Goal: Task Accomplishment & Management: Use online tool/utility

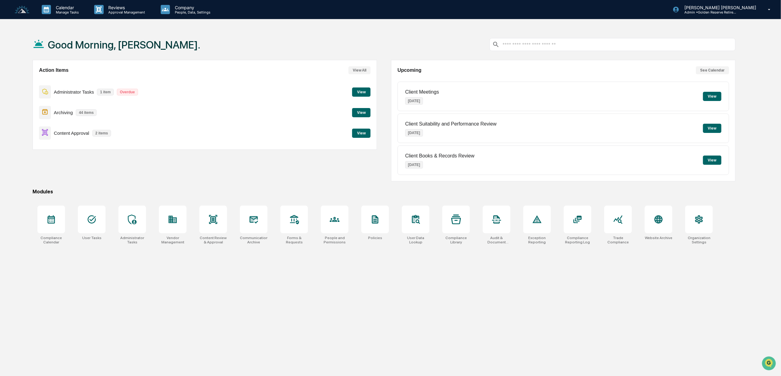
click at [361, 132] on button "View" at bounding box center [361, 132] width 18 height 9
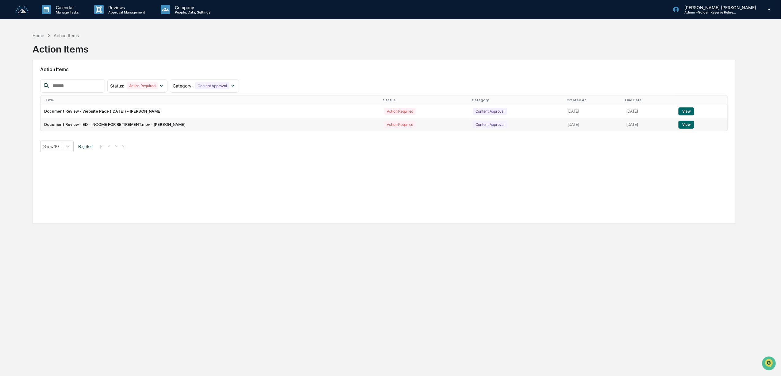
click at [683, 125] on button "View" at bounding box center [686, 125] width 16 height 8
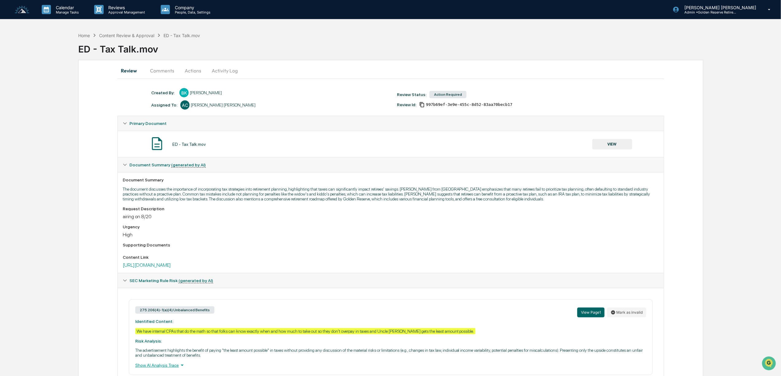
click at [168, 75] on button "Comments" at bounding box center [162, 70] width 34 height 15
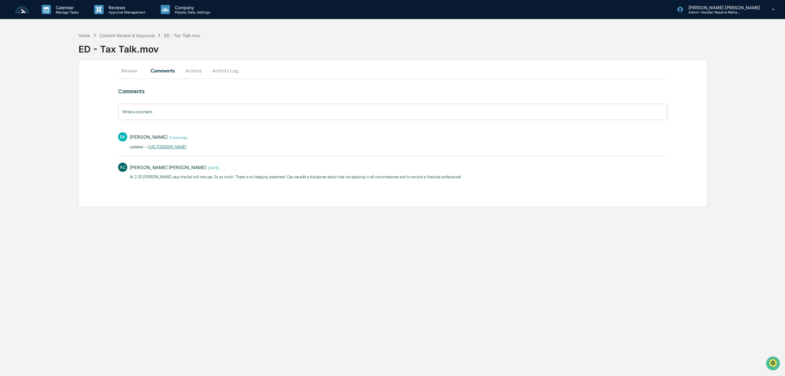
click at [186, 147] on link "[URL][DOMAIN_NAME]" at bounding box center [167, 146] width 39 height 5
click at [191, 70] on button "Actions" at bounding box center [194, 70] width 28 height 15
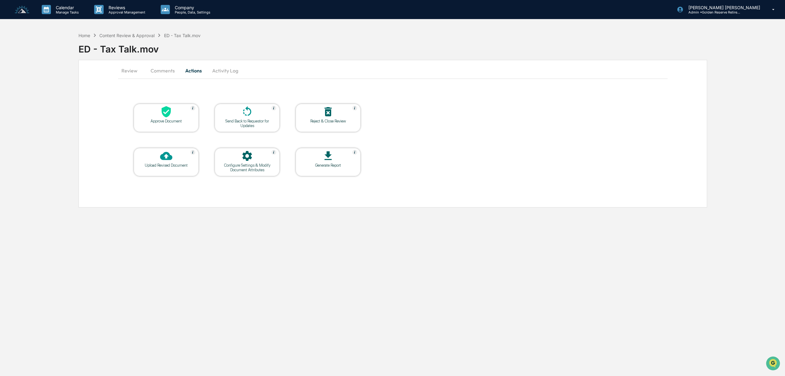
click at [161, 76] on button "Comments" at bounding box center [163, 70] width 34 height 15
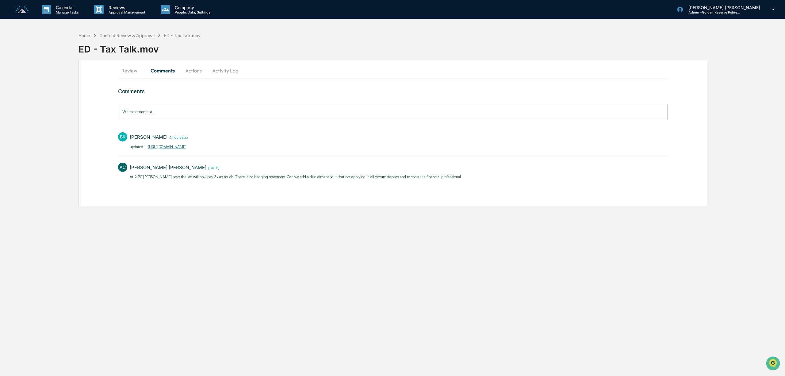
click at [131, 74] on button "Review" at bounding box center [132, 70] width 28 height 15
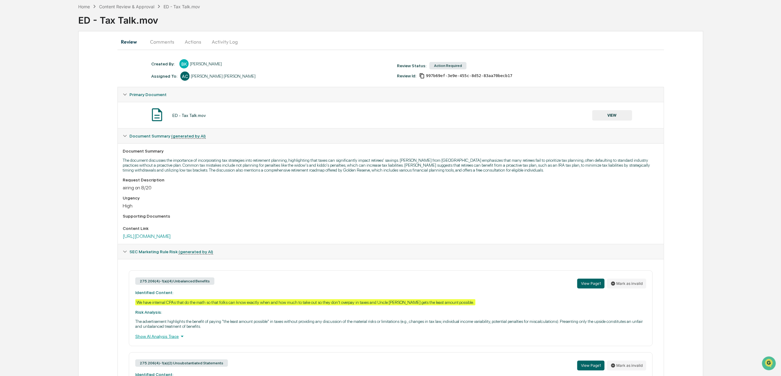
scroll to position [82, 0]
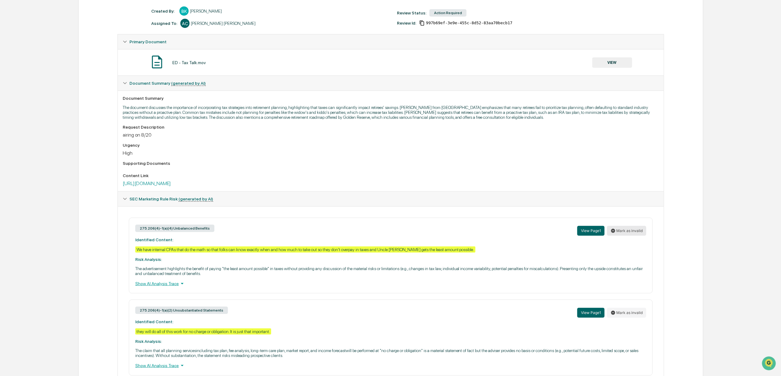
click at [627, 235] on button "Mark as invalid" at bounding box center [626, 231] width 39 height 10
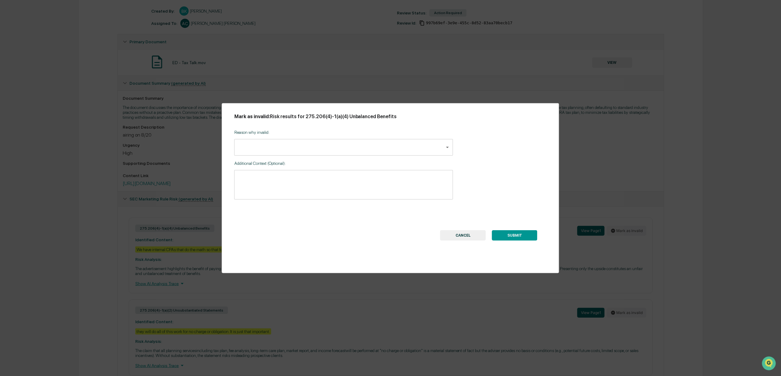
drag, startPoint x: 324, startPoint y: 138, endPoint x: 320, endPoint y: 148, distance: 11.2
click at [324, 140] on div "Reason why invalid: ​ ​" at bounding box center [343, 140] width 219 height 31
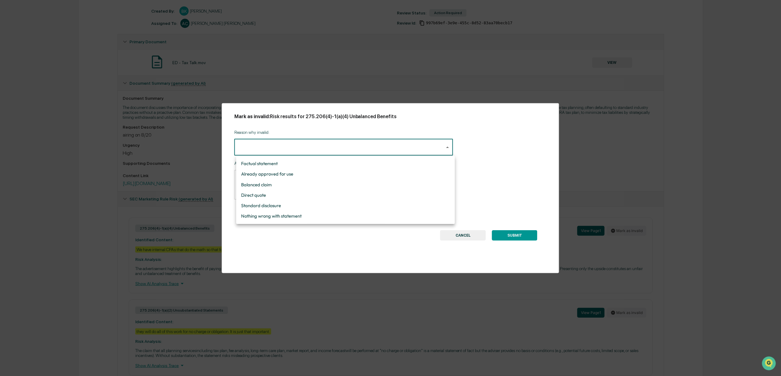
click at [321, 148] on body "Calendar Manage Tasks Reviews Approval Management Company People, Data, Setting…" at bounding box center [390, 167] width 781 height 499
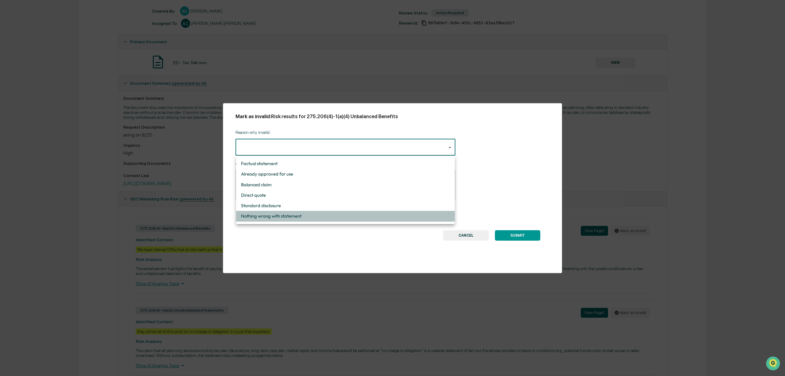
click at [310, 216] on li "Nothing wrong with statement" at bounding box center [345, 216] width 219 height 10
type input "**********"
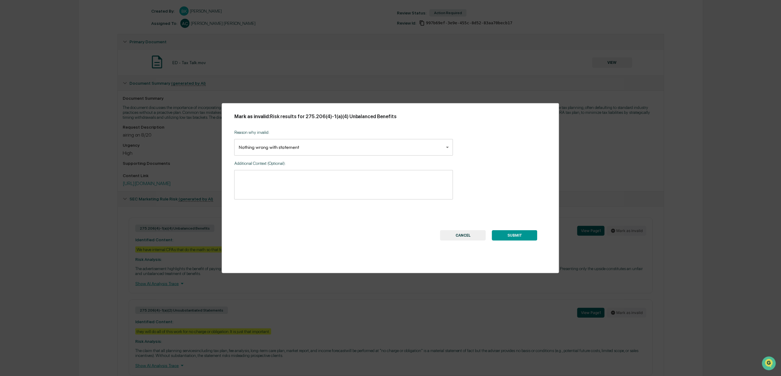
click at [519, 239] on button "SUBMIT" at bounding box center [514, 235] width 45 height 10
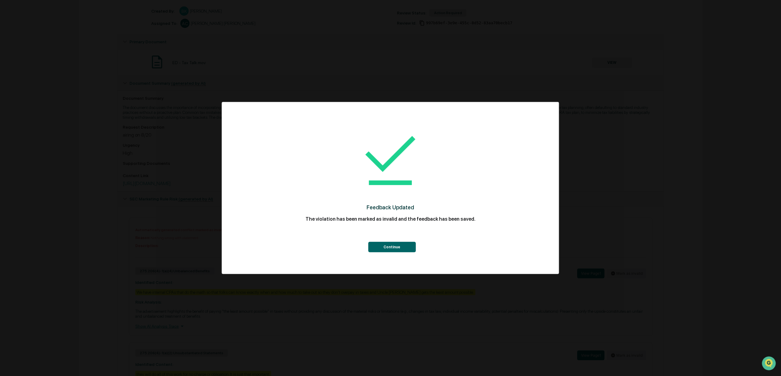
click at [399, 245] on button "Continue" at bounding box center [392, 247] width 48 height 10
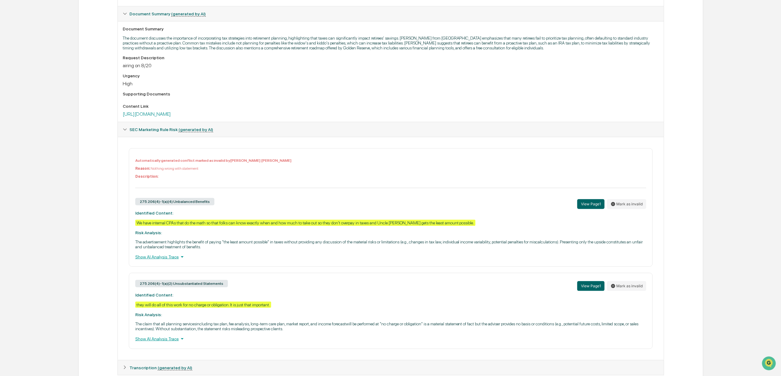
scroll to position [163, 0]
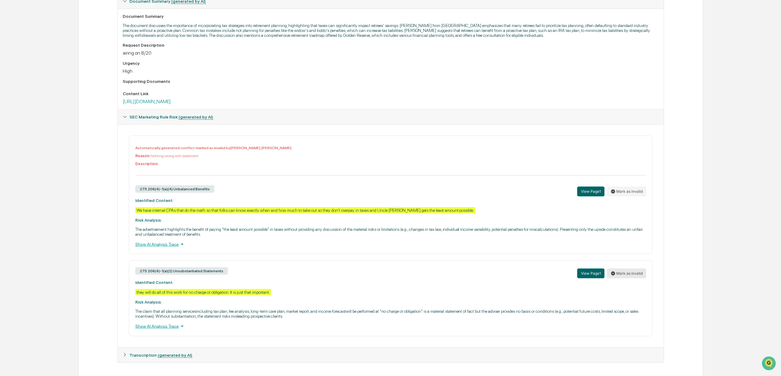
click at [622, 278] on button "Mark as invalid" at bounding box center [626, 273] width 39 height 10
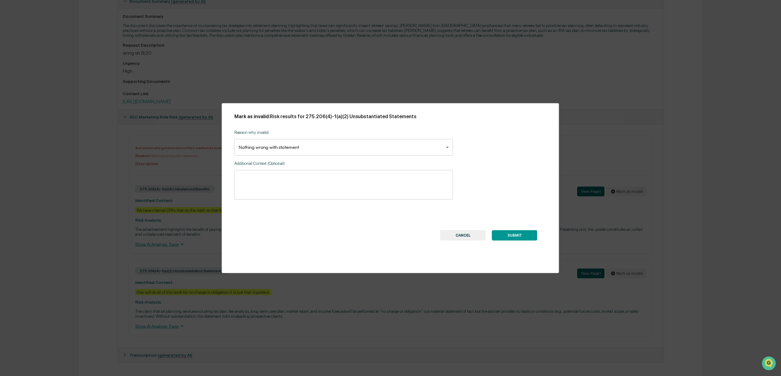
click at [514, 234] on button "SUBMIT" at bounding box center [514, 235] width 45 height 10
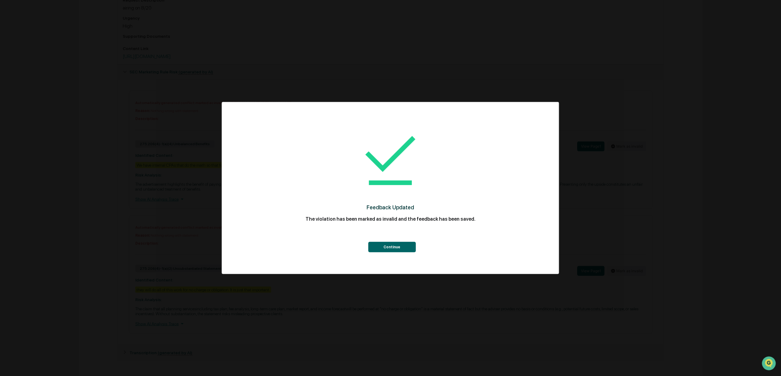
scroll to position [221, 0]
click at [398, 242] on button "Continue" at bounding box center [392, 247] width 48 height 10
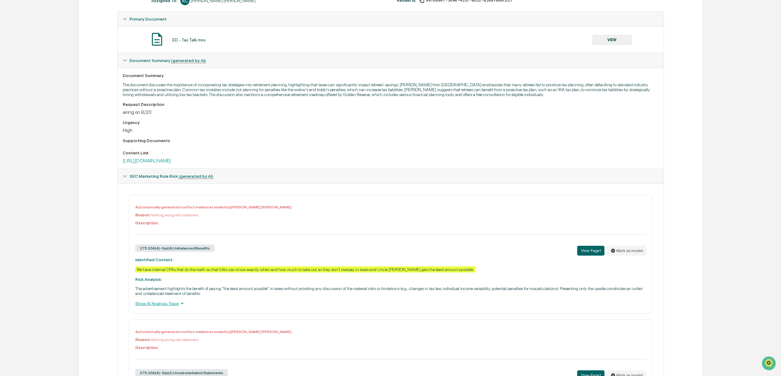
scroll to position [0, 0]
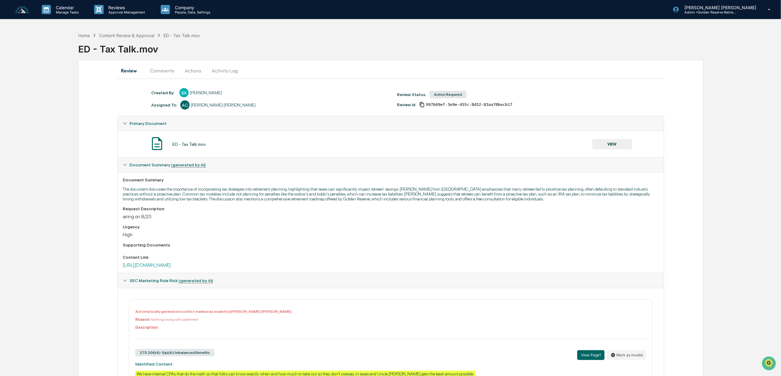
click at [193, 71] on button "Actions" at bounding box center [193, 70] width 28 height 15
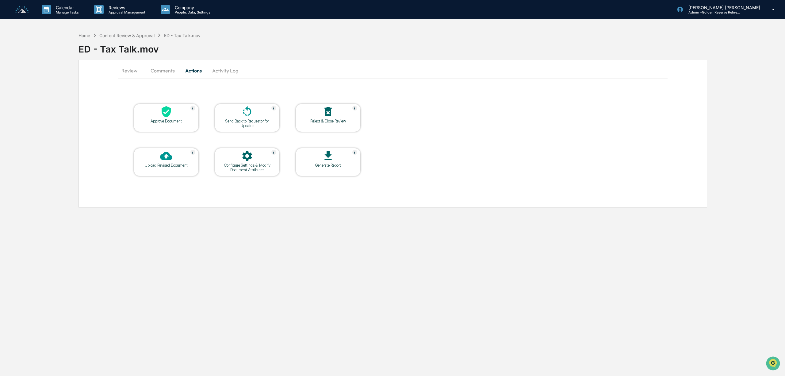
click at [166, 120] on div "Approve Document" at bounding box center [166, 121] width 55 height 5
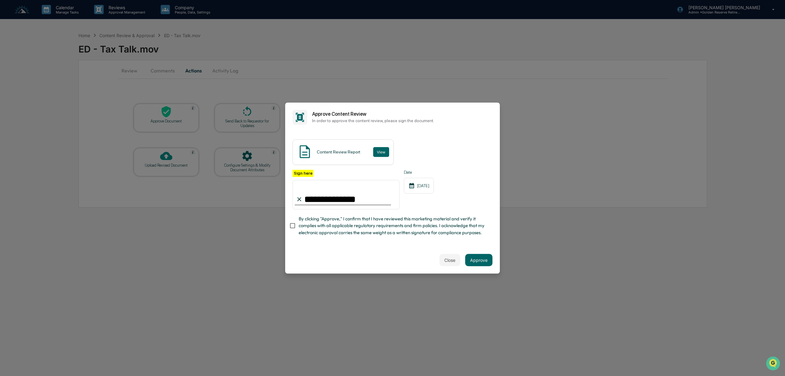
type input "**********"
click at [490, 264] on button "Approve" at bounding box center [478, 260] width 27 height 12
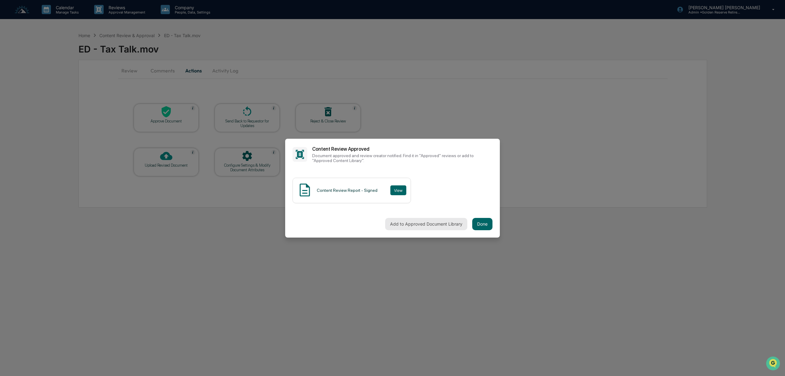
click at [414, 228] on button "Add to Approved Document Library" at bounding box center [426, 224] width 82 height 12
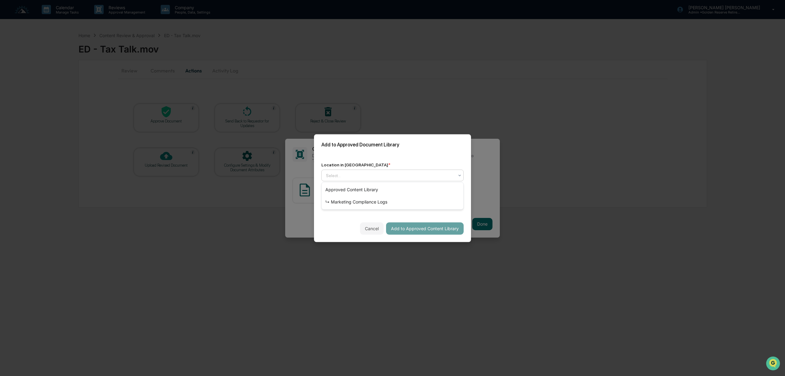
click at [353, 173] on div at bounding box center [390, 175] width 128 height 6
click at [356, 202] on div "↳ Marketing Compliance Logs" at bounding box center [393, 202] width 142 height 12
click at [410, 226] on button "Add to Approved Content Library" at bounding box center [425, 228] width 78 height 12
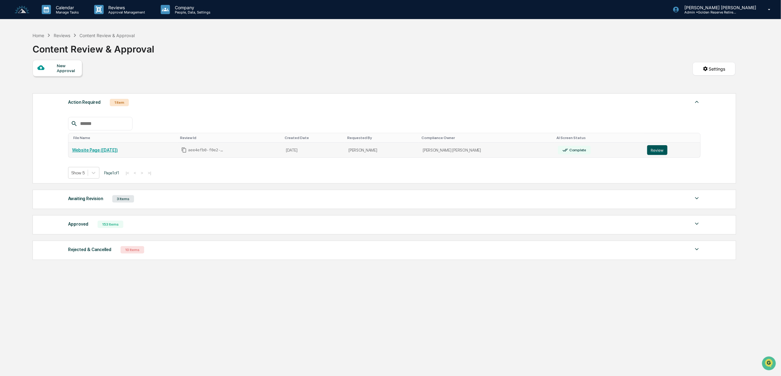
click at [649, 151] on button "Review" at bounding box center [657, 150] width 20 height 10
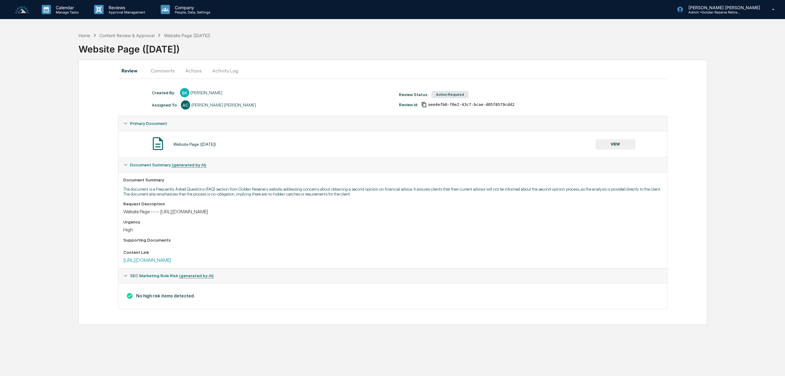
click at [167, 71] on button "Comments" at bounding box center [163, 70] width 34 height 15
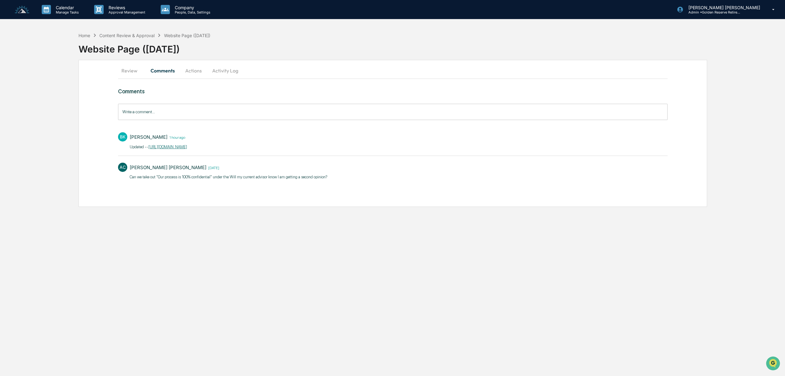
click at [187, 145] on link "https://resources.goldenreserve.com/roadmapform​" at bounding box center [167, 146] width 39 height 5
click at [125, 73] on button "Review" at bounding box center [132, 70] width 28 height 15
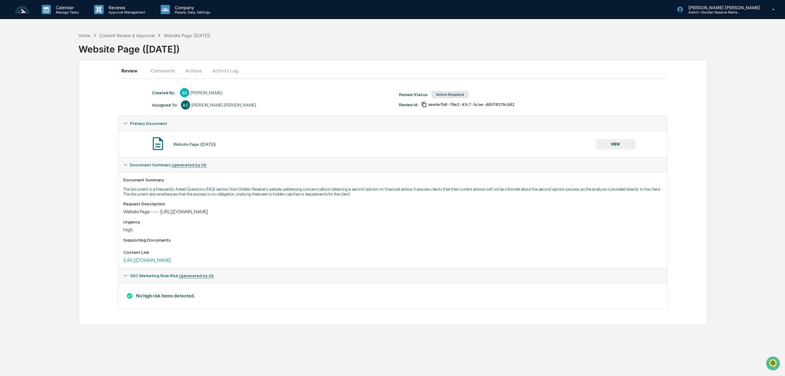
click at [197, 68] on button "Actions" at bounding box center [194, 70] width 28 height 15
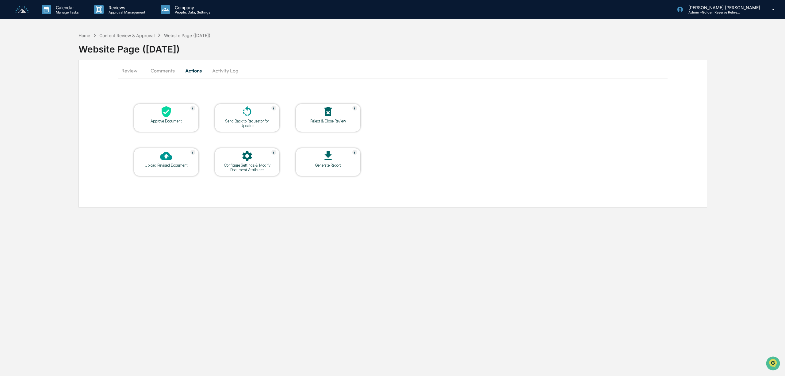
click at [167, 111] on icon at bounding box center [166, 111] width 9 height 11
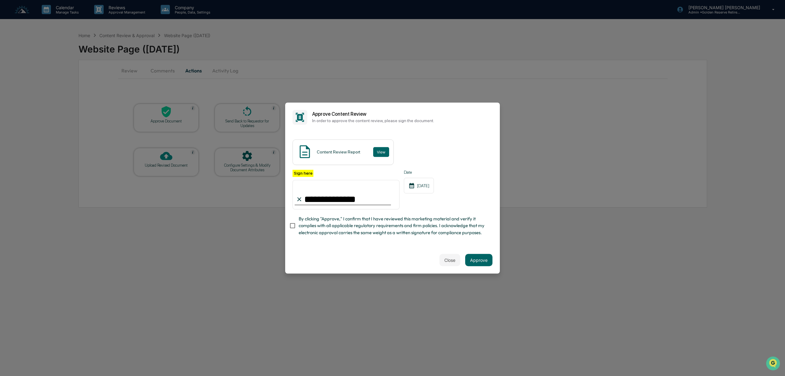
type input "**********"
click at [486, 266] on button "Approve" at bounding box center [478, 260] width 27 height 12
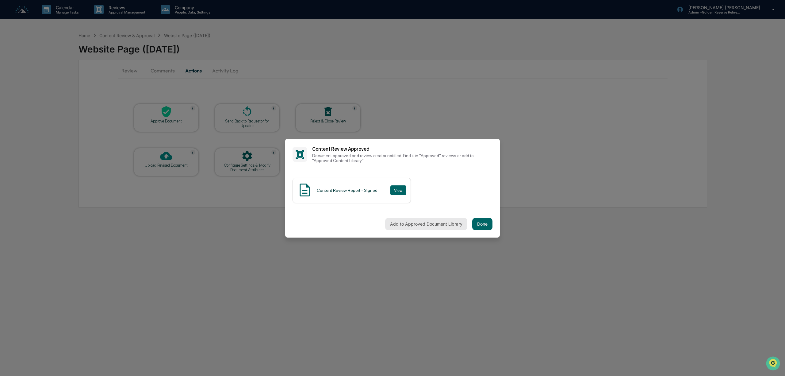
click at [415, 227] on button "Add to Approved Document Library" at bounding box center [426, 224] width 82 height 12
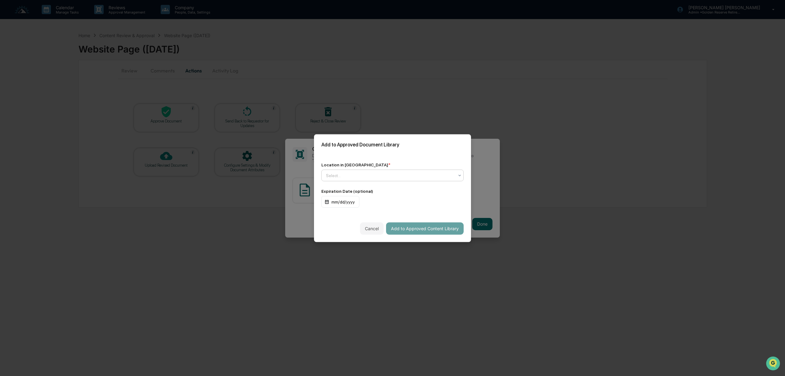
click at [379, 177] on div at bounding box center [390, 175] width 128 height 6
click at [377, 199] on div "↳ Marketing Compliance Logs" at bounding box center [393, 202] width 142 height 12
click at [439, 229] on button "Add to Approved Content Library" at bounding box center [425, 228] width 78 height 12
